Goal: Task Accomplishment & Management: Manage account settings

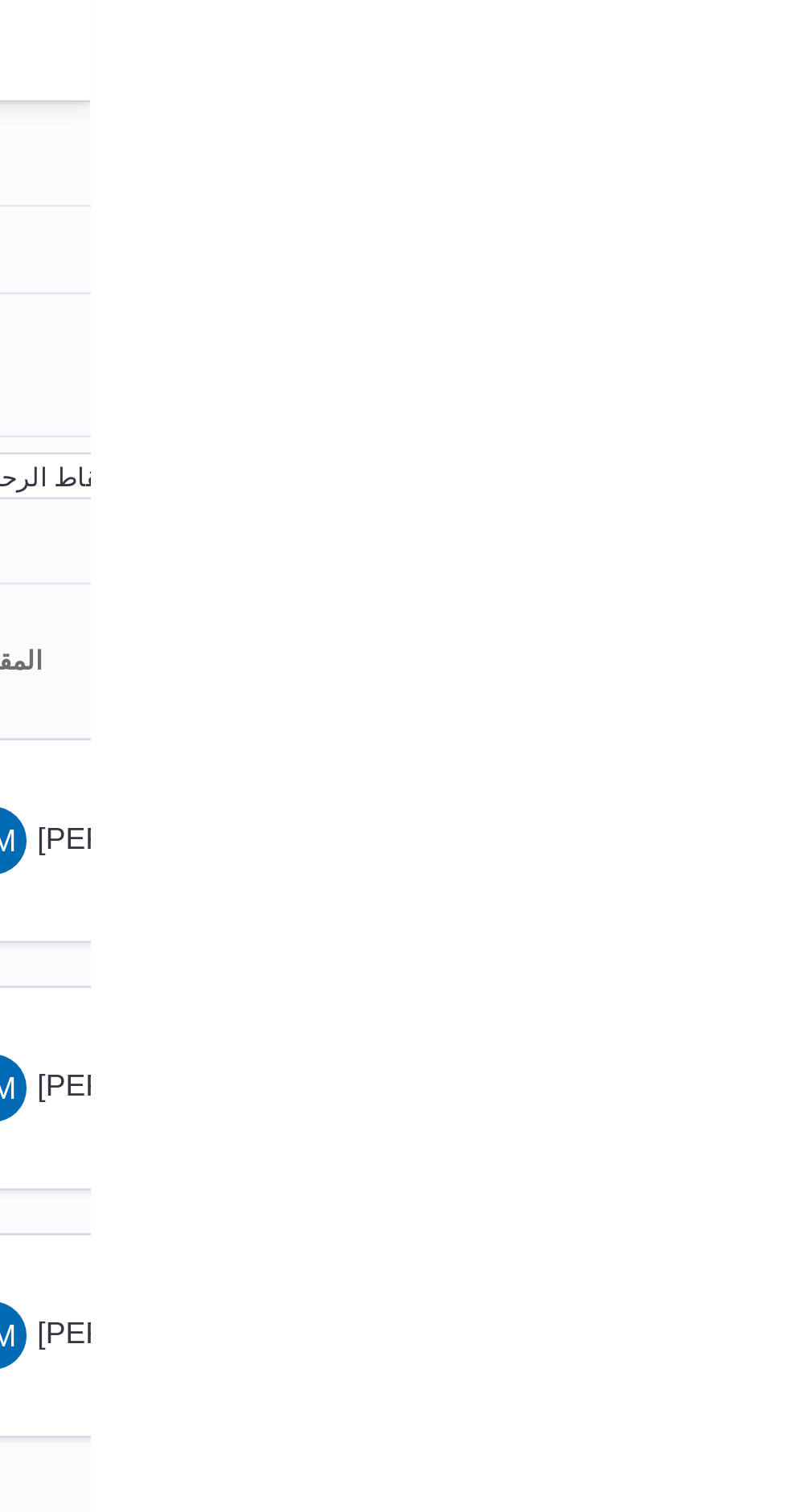
click at [781, 36] on div at bounding box center [542, 18] width 478 height 38
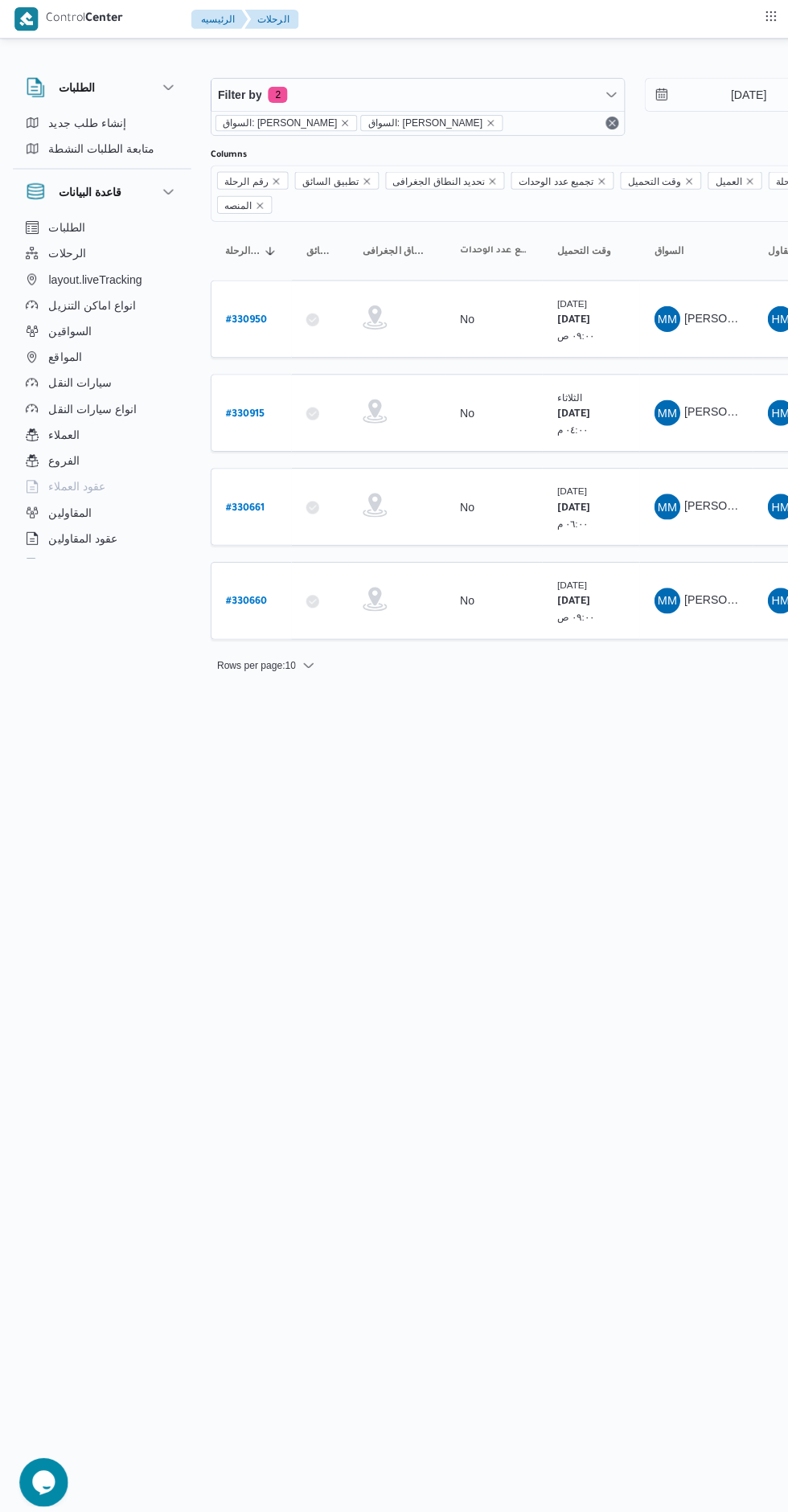
click at [256, 306] on link "# 330950" at bounding box center [245, 317] width 41 height 21
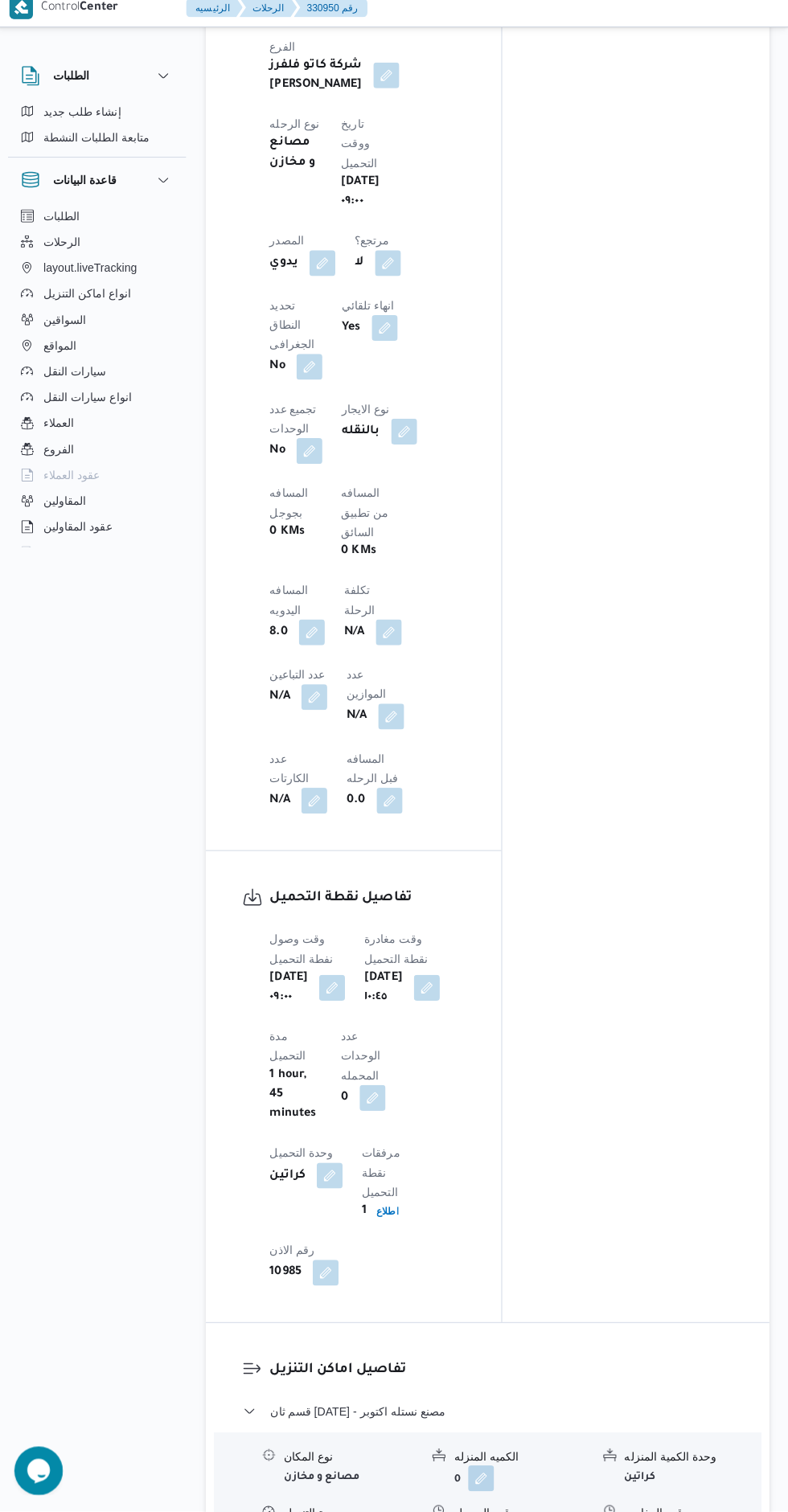
scroll to position [898, 0]
click at [671, 1511] on button "button" at bounding box center [663, 1532] width 25 height 25
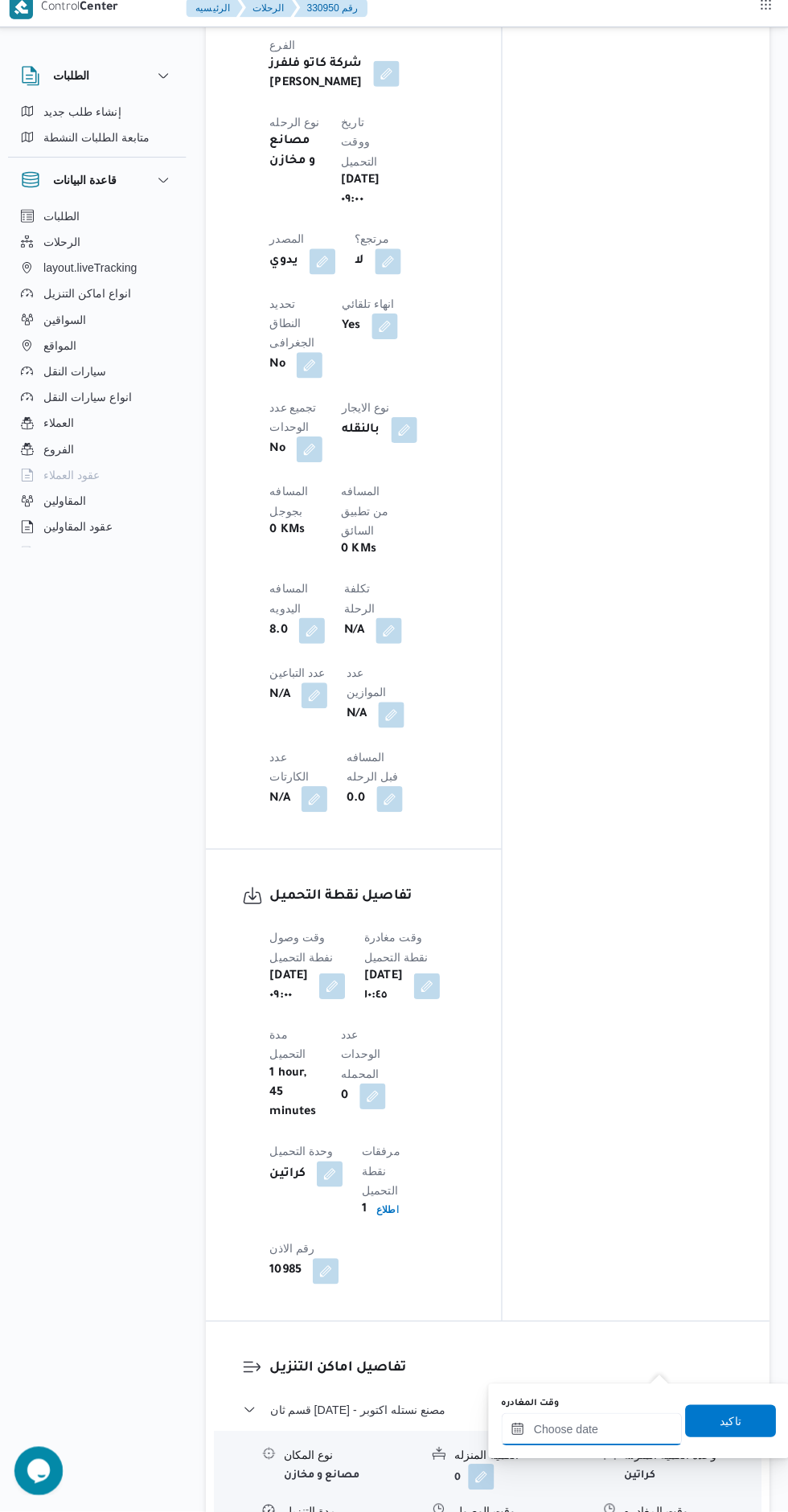
click at [610, 1429] on input "وقت المغادره" at bounding box center [592, 1429] width 179 height 32
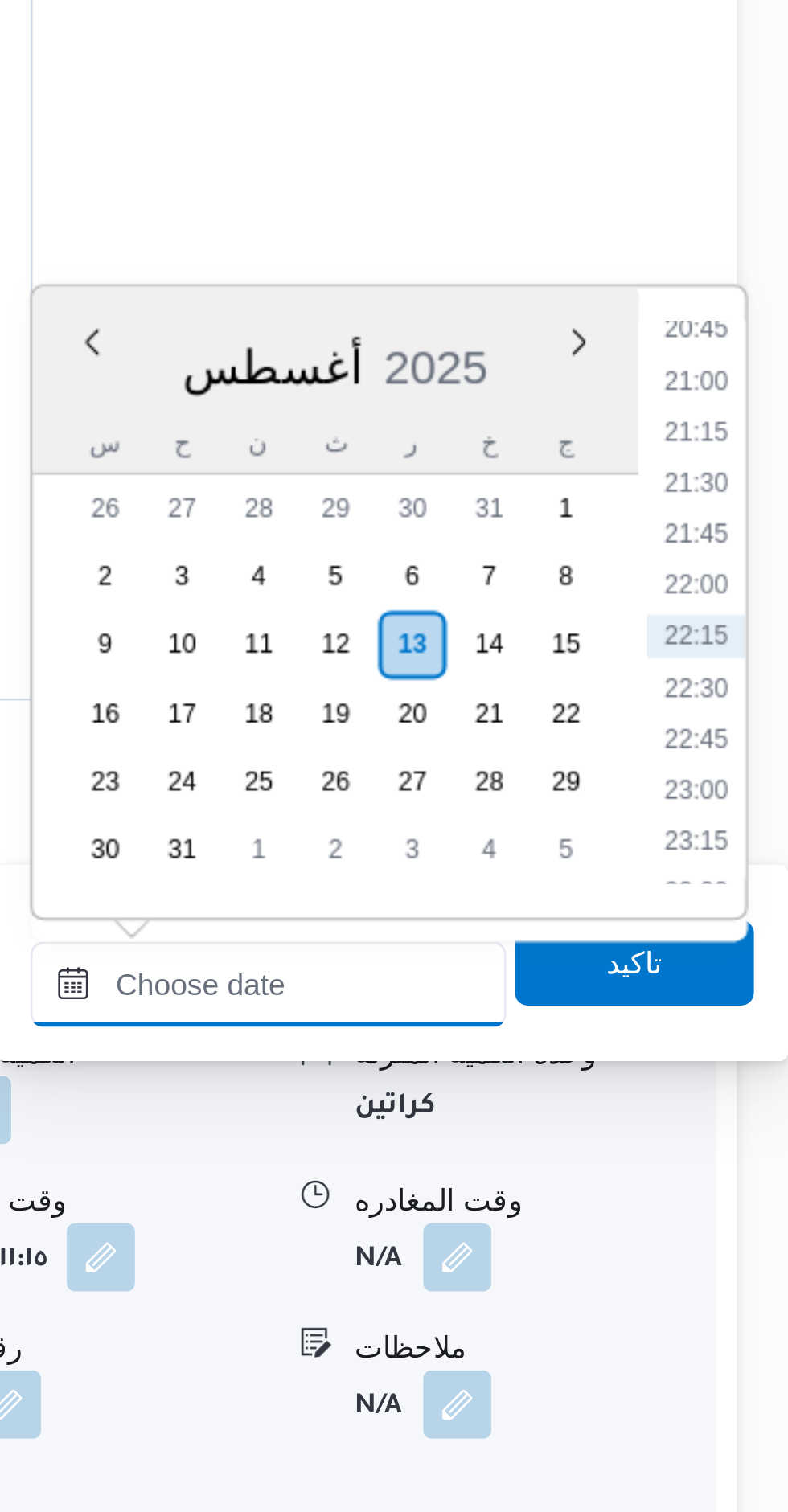
scroll to position [1018, 0]
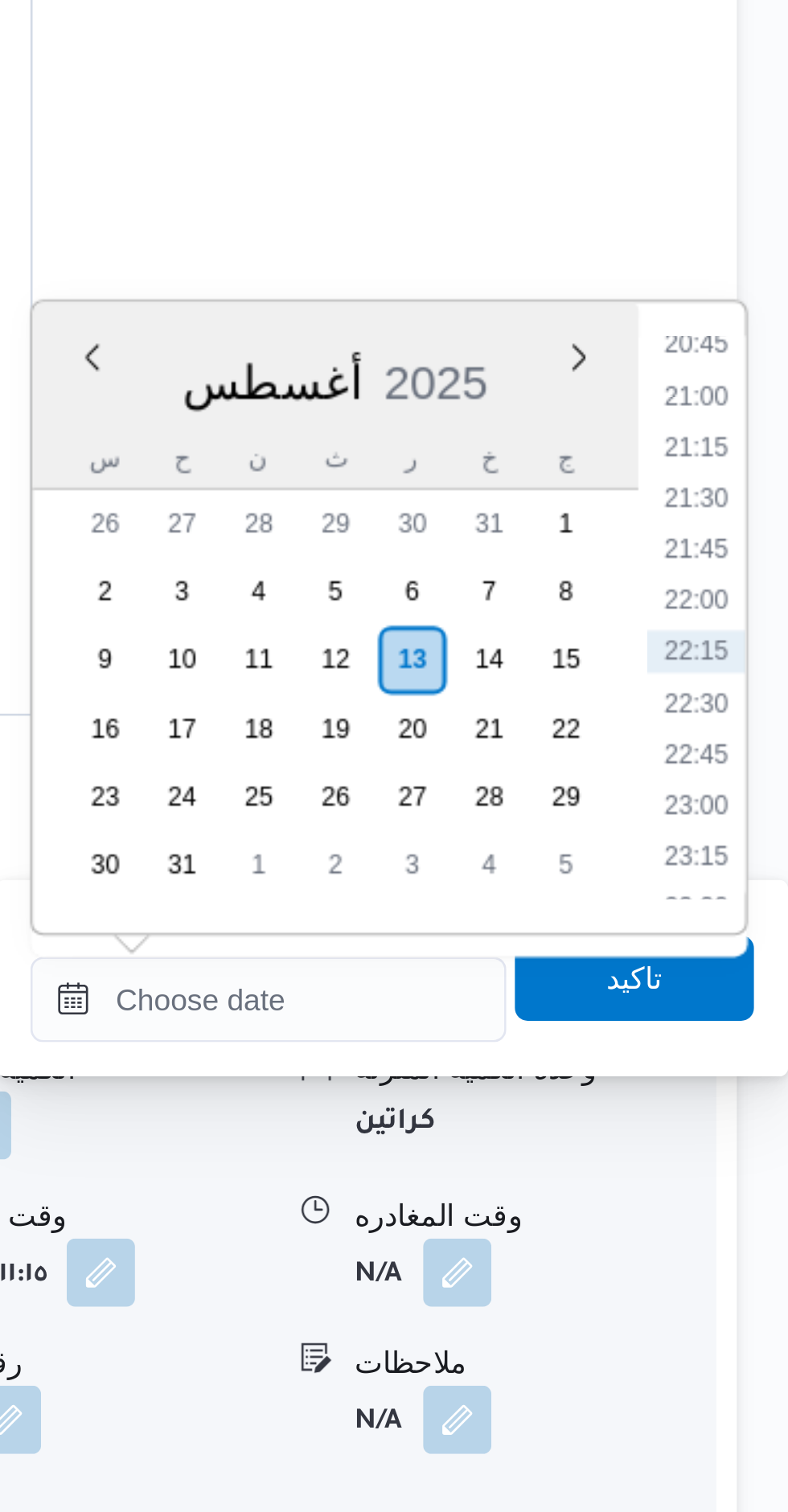
click at [749, 1062] on li "20:45" at bounding box center [753, 1062] width 37 height 17
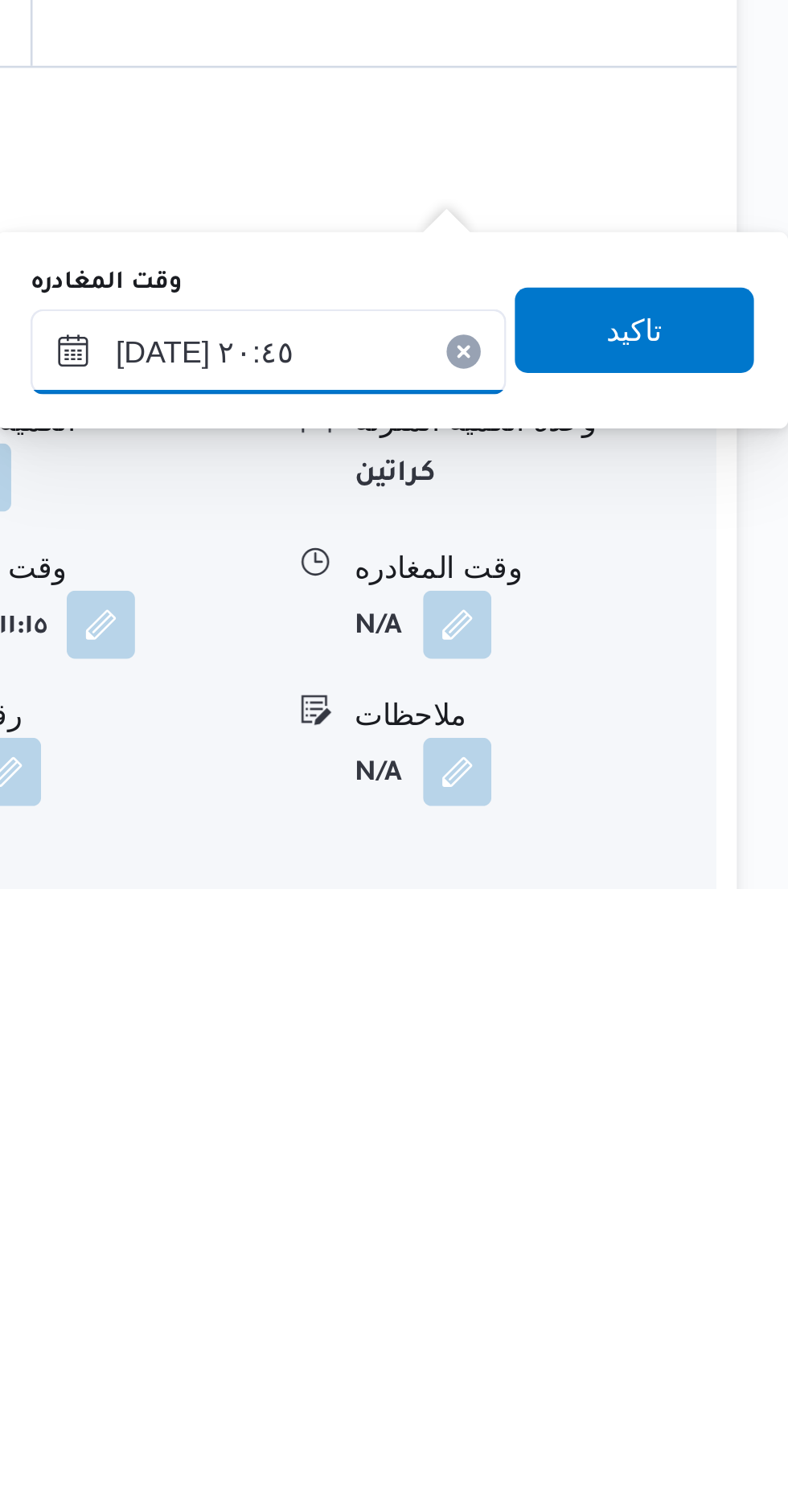
click at [541, 1307] on input "١٣/٠٨/٢٠٢٥ ٢٠:٤٥" at bounding box center [592, 1309] width 179 height 32
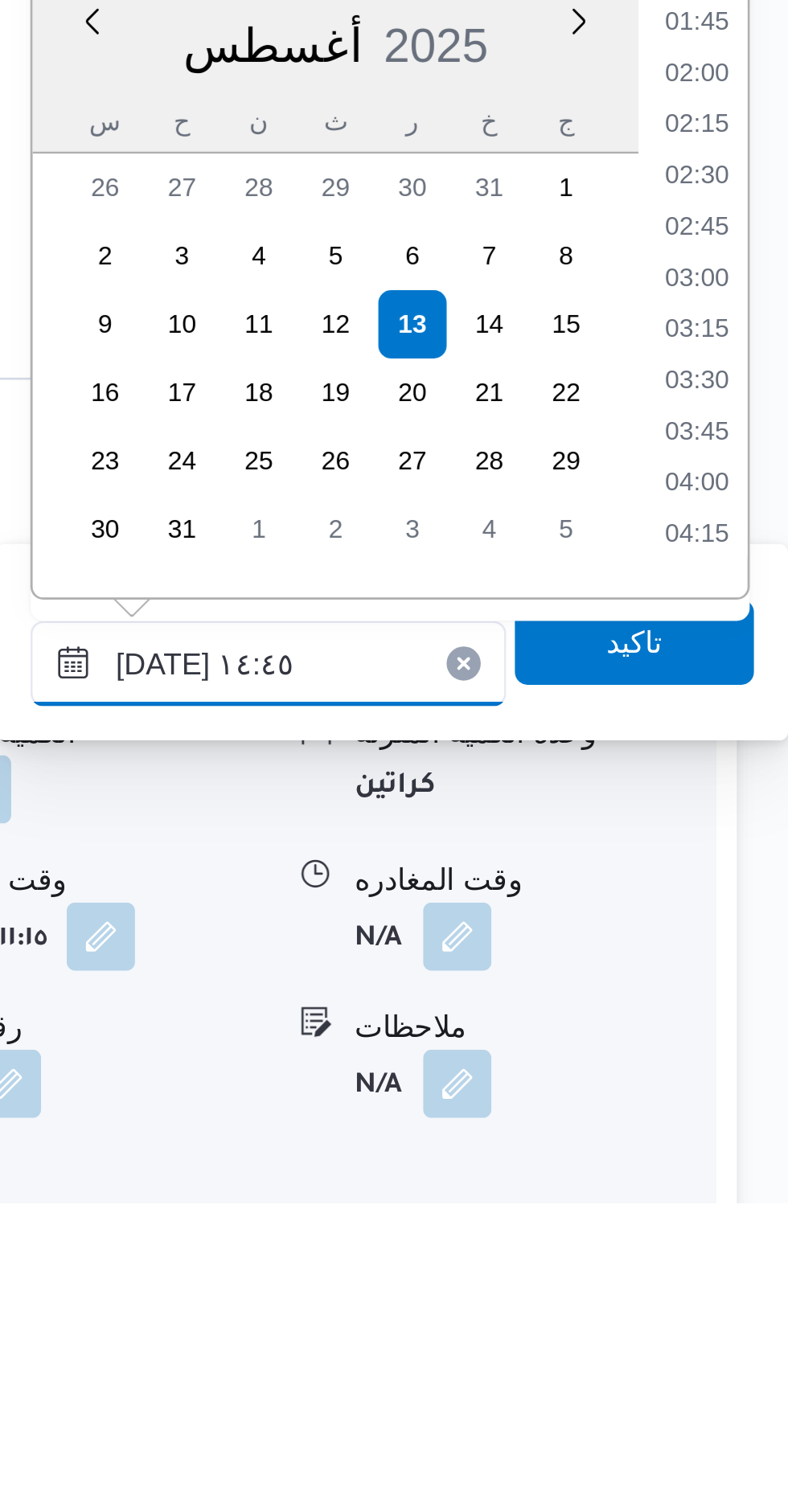
scroll to position [942, 0]
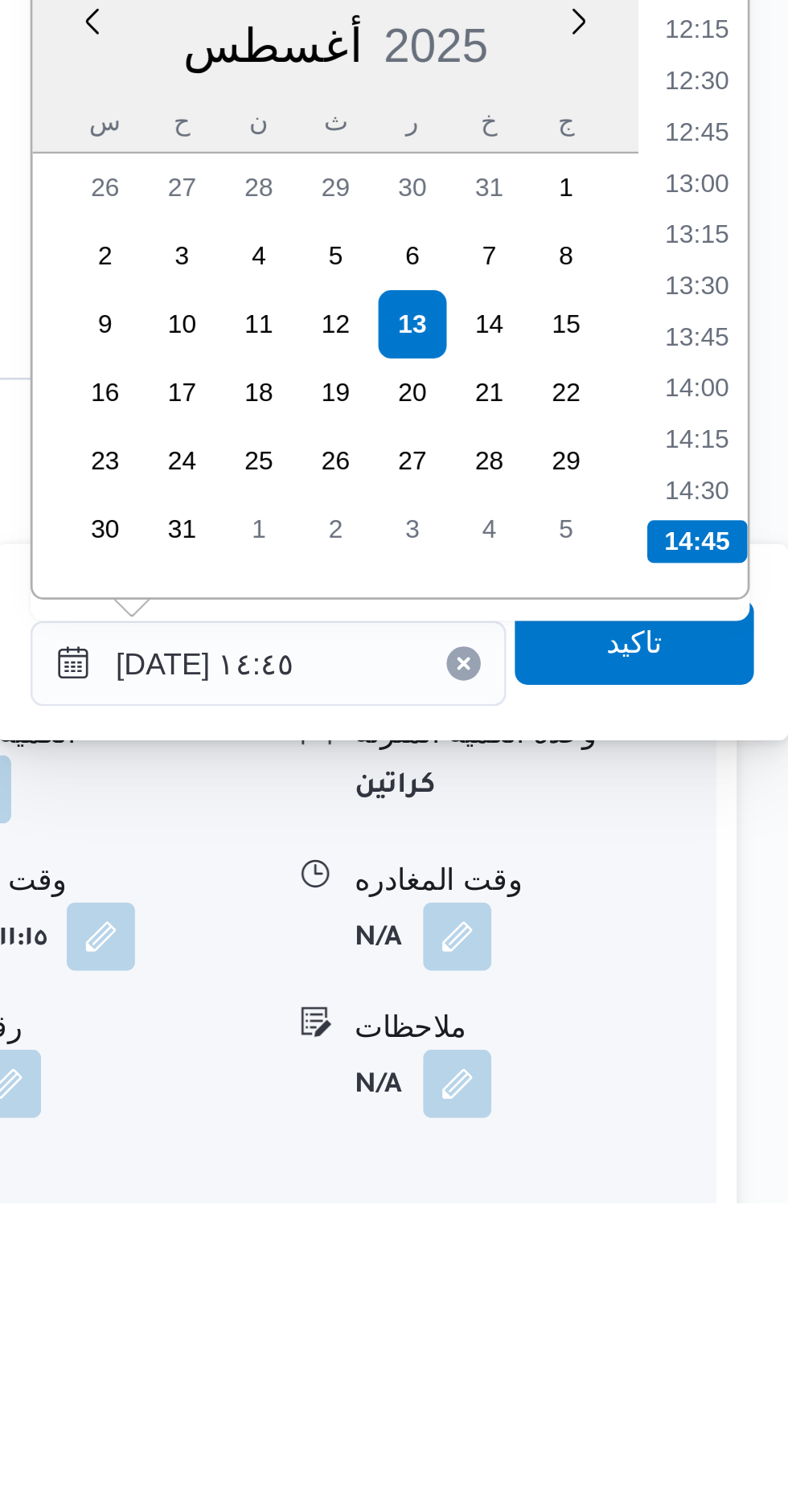
click at [752, 1205] on li "14:00" at bounding box center [753, 1205] width 37 height 17
type input "١٣/٠٨/٢٠٢٥ ١٤:٠٠"
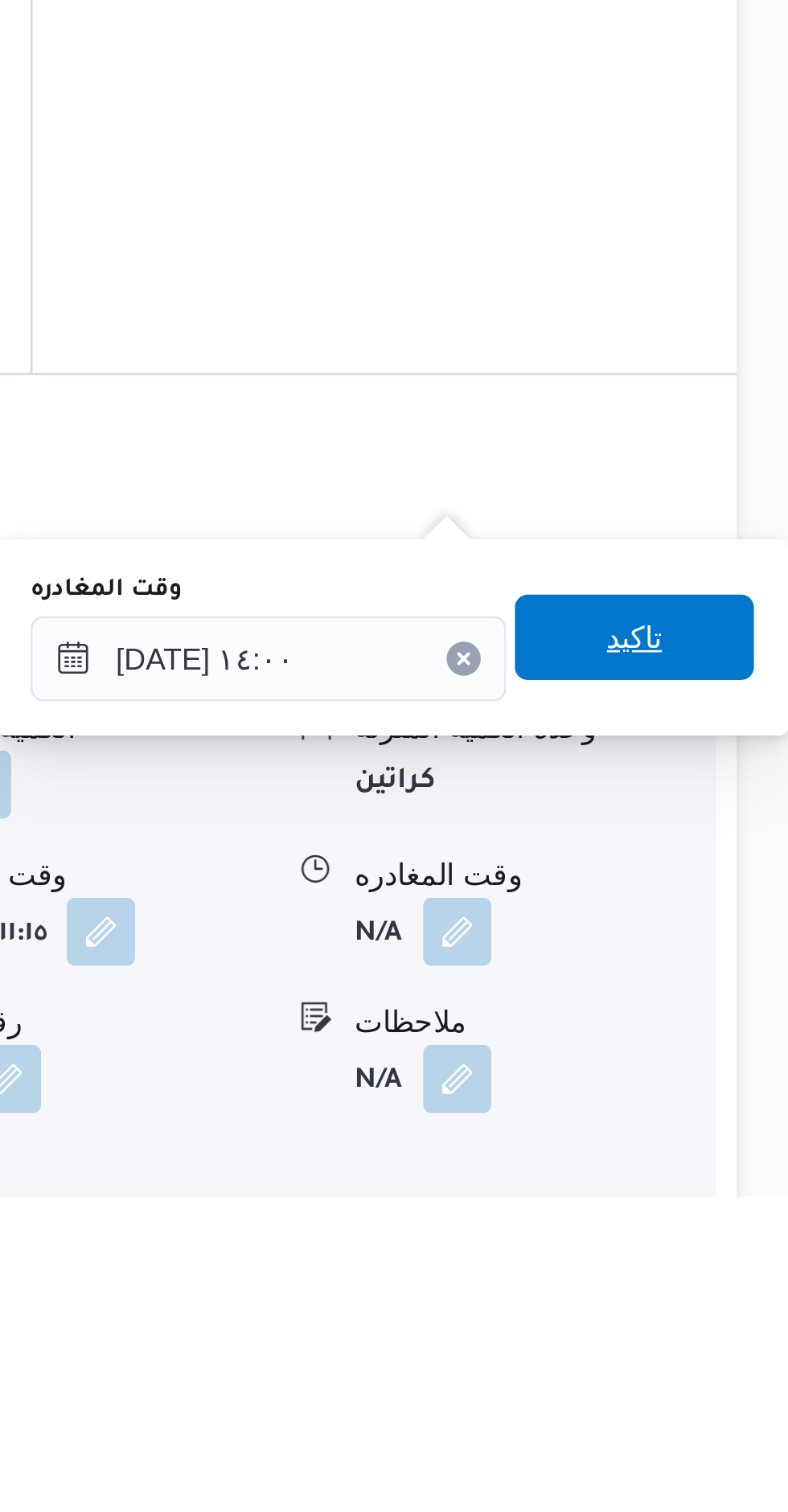
click at [736, 1293] on span "تاكيد" at bounding box center [730, 1301] width 90 height 32
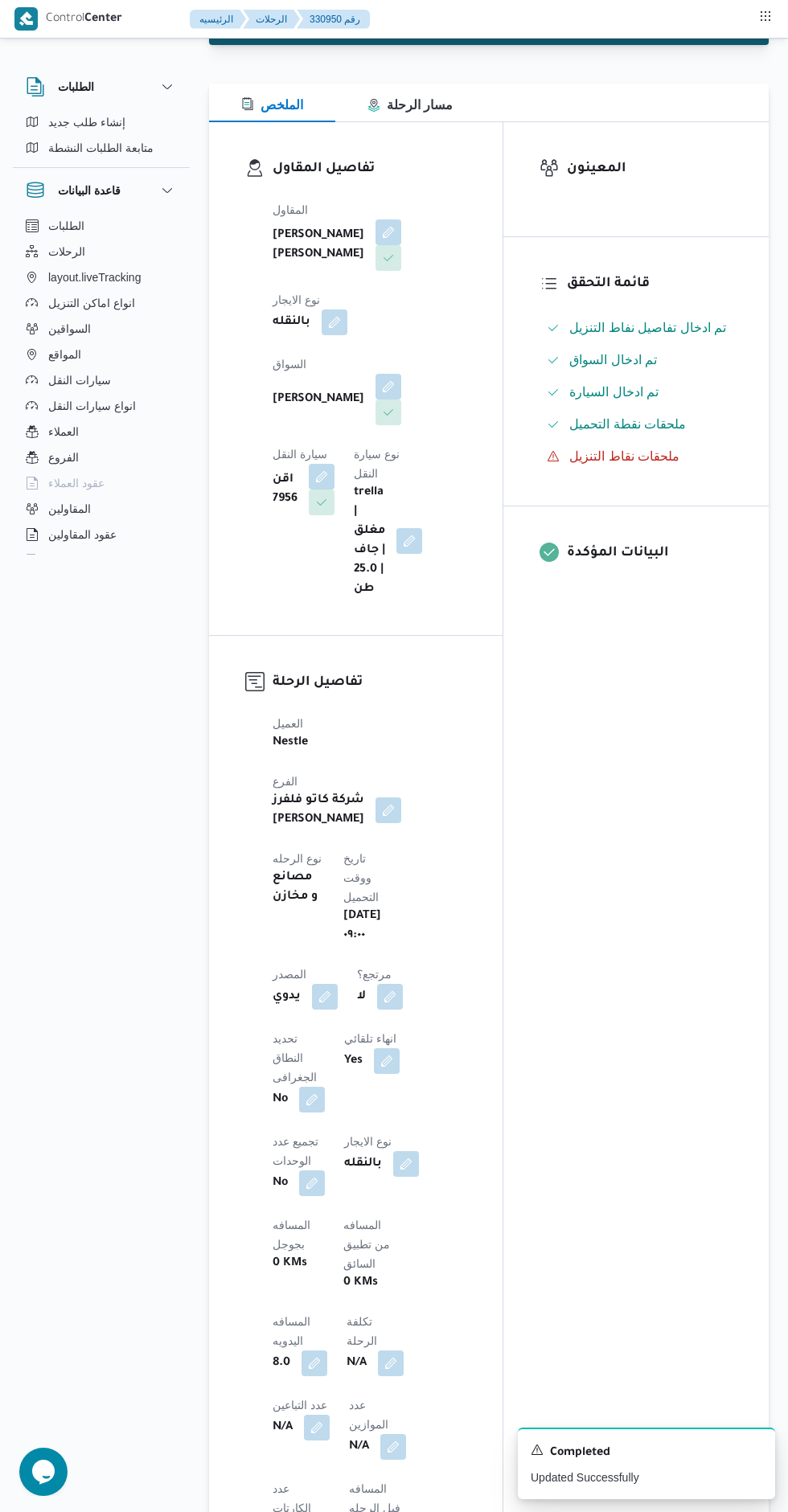
scroll to position [0, 0]
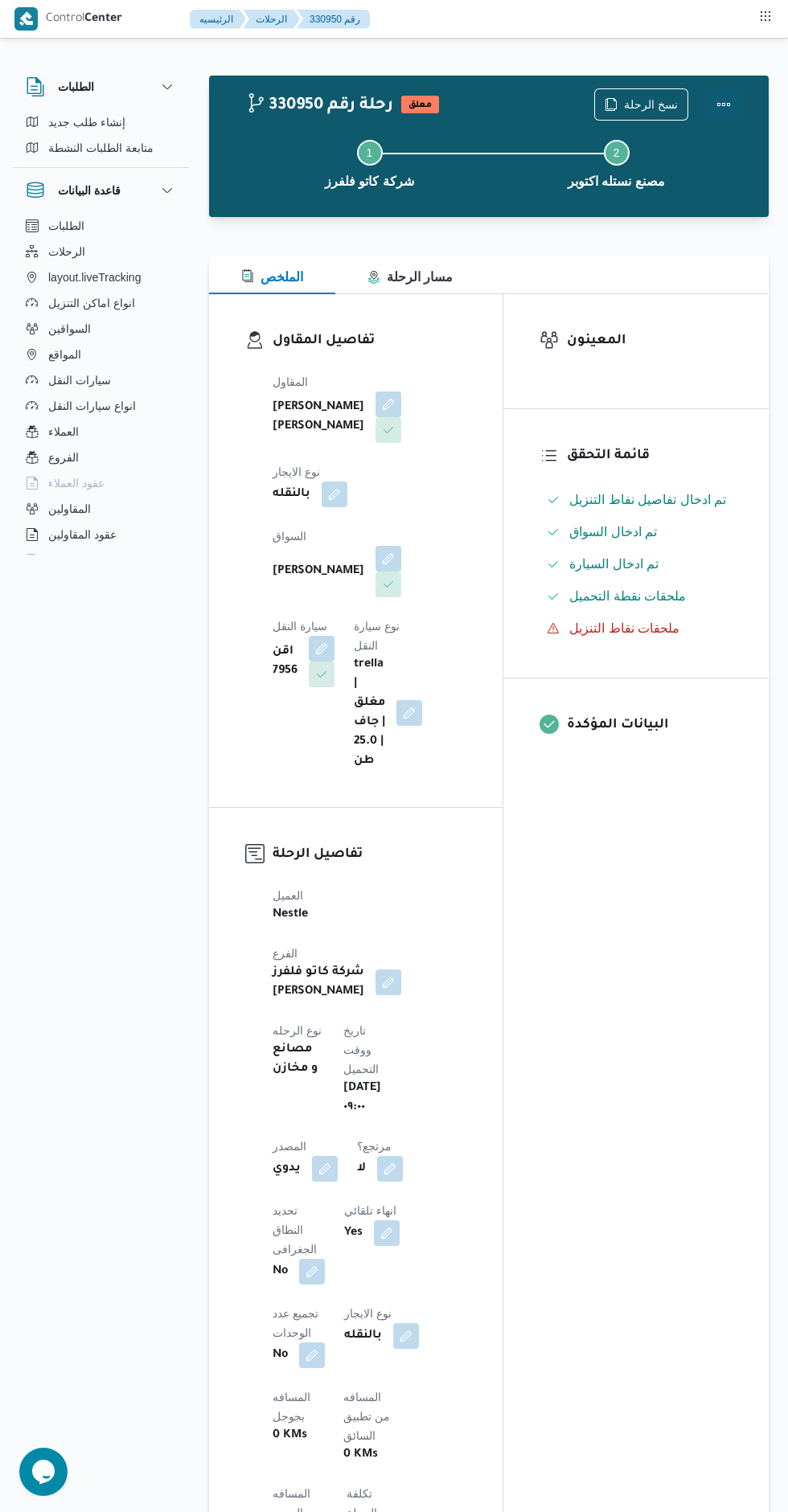
click at [726, 105] on button "Actions" at bounding box center [723, 104] width 32 height 32
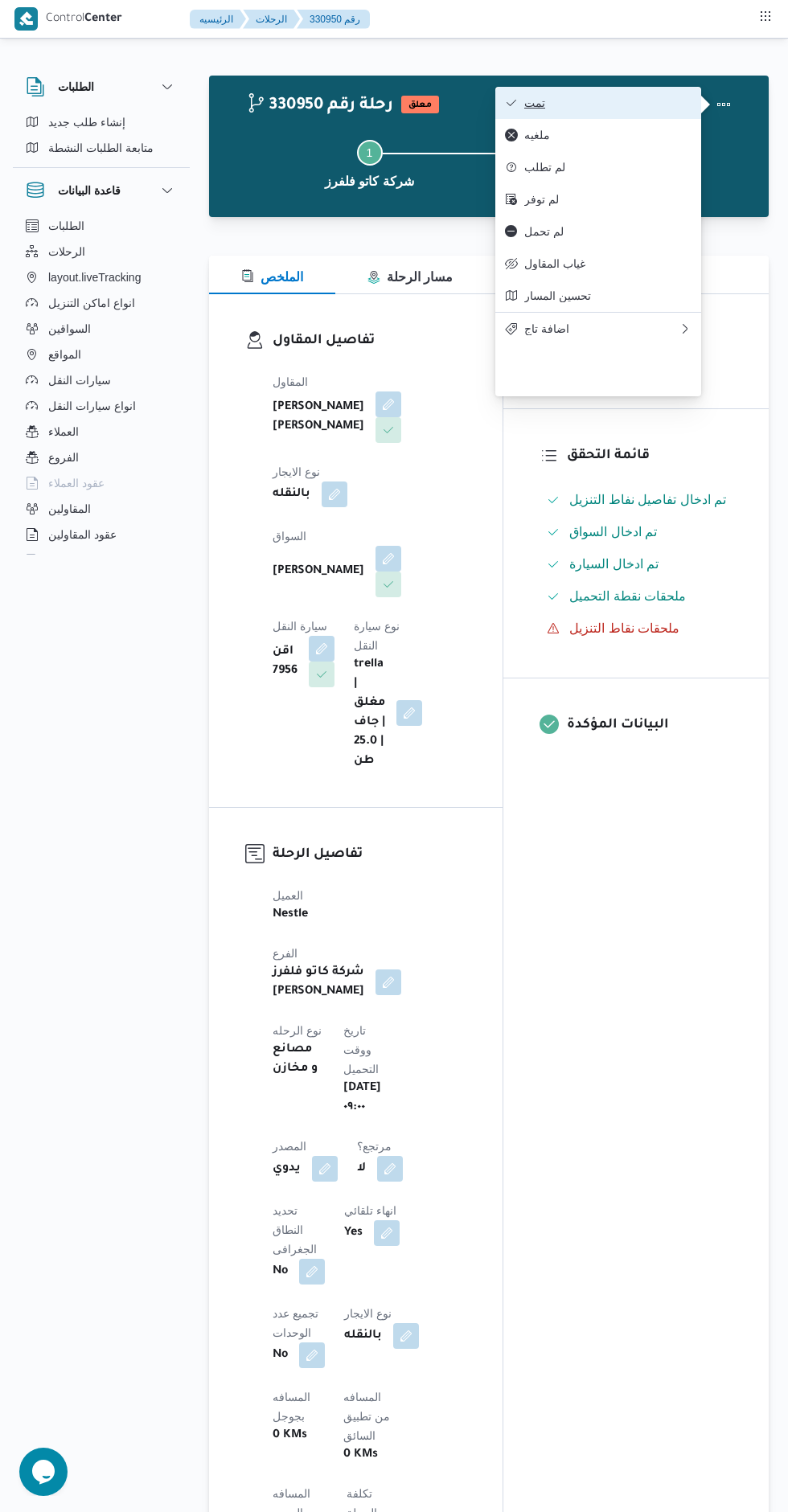
click at [620, 96] on span "تمت" at bounding box center [607, 102] width 167 height 13
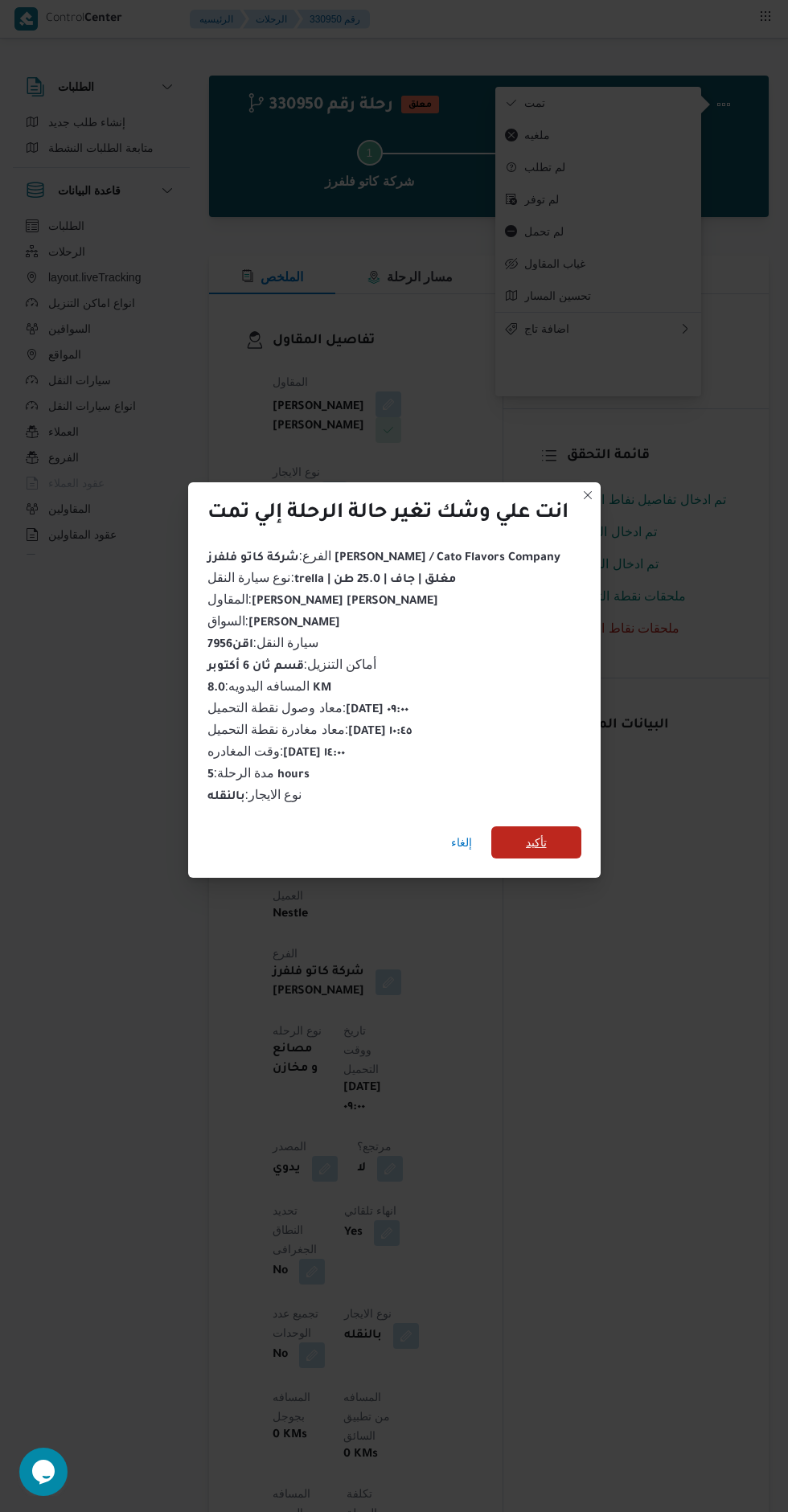
click at [576, 844] on span "تأكيد" at bounding box center [535, 842] width 90 height 32
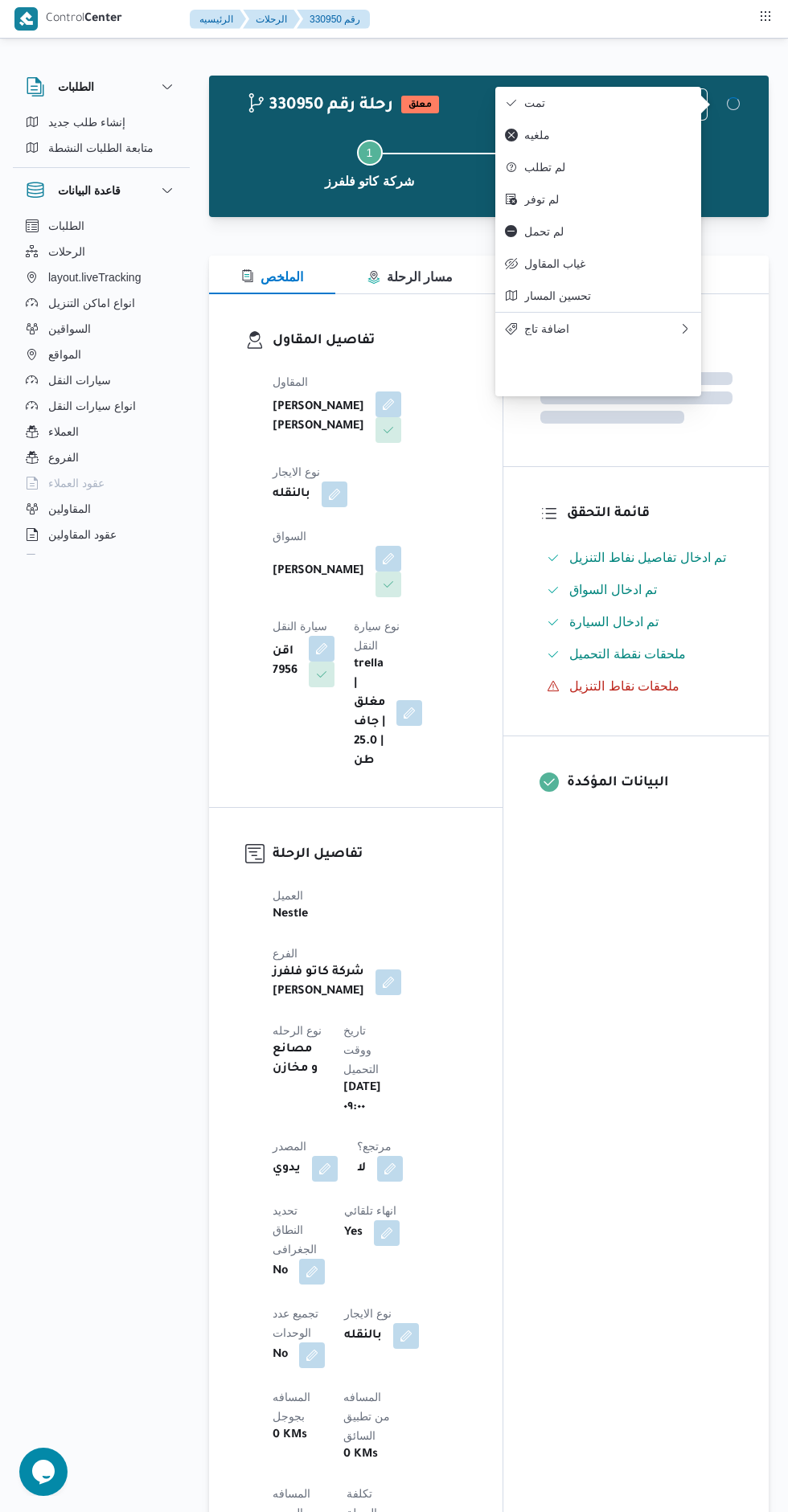
click at [622, 1045] on div "المعينون قائمة التحقق تم ادخال تفاصيل نفاط التنزيل تم ادخال السواق تم ادخال الس…" at bounding box center [635, 1257] width 265 height 1926
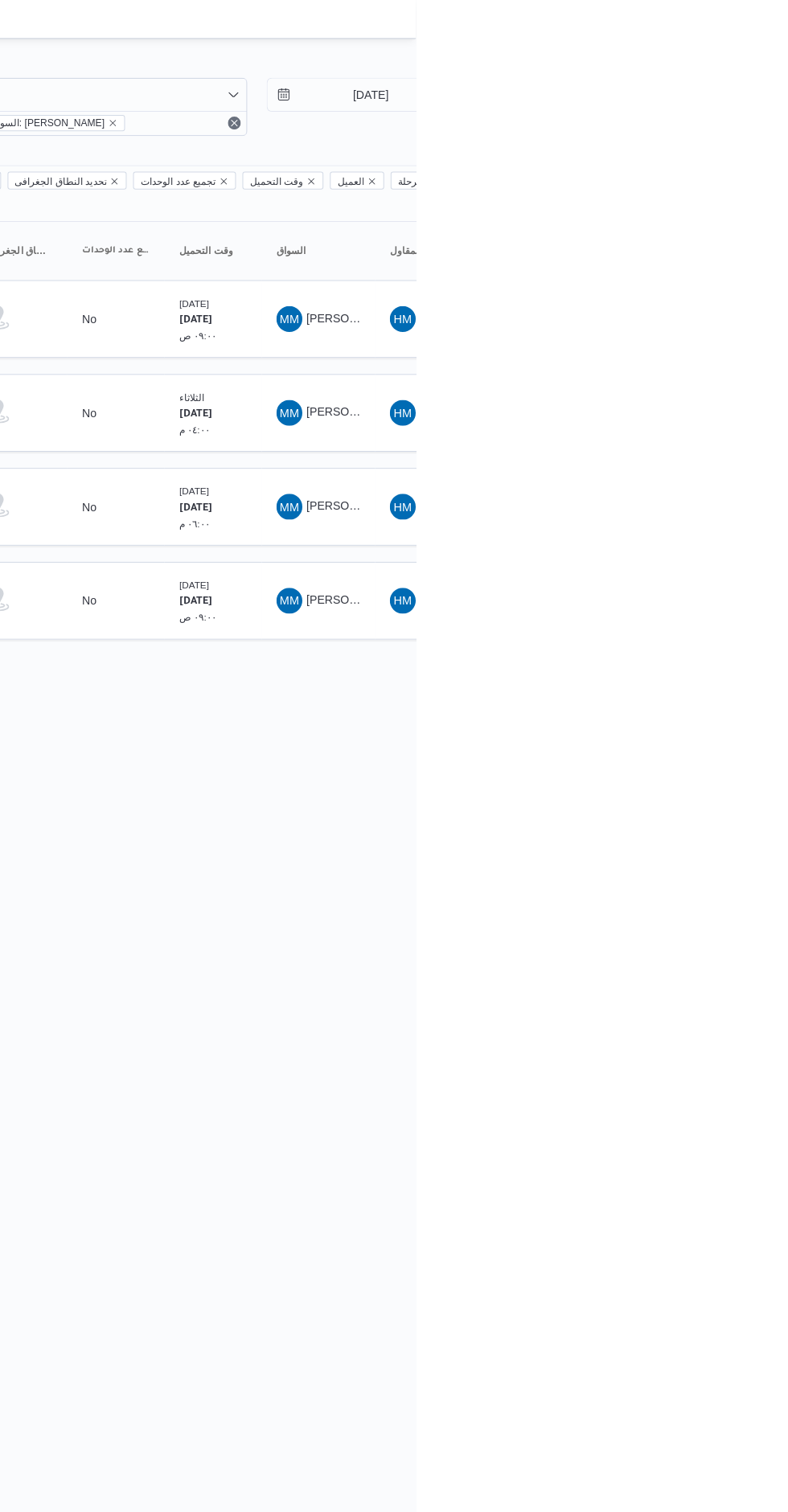
scroll to position [0, 25]
